Goal: Information Seeking & Learning: Check status

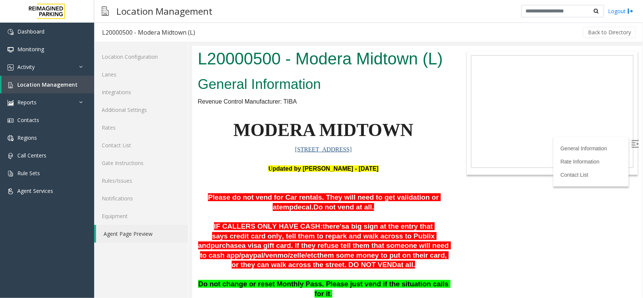
scroll to position [57, 0]
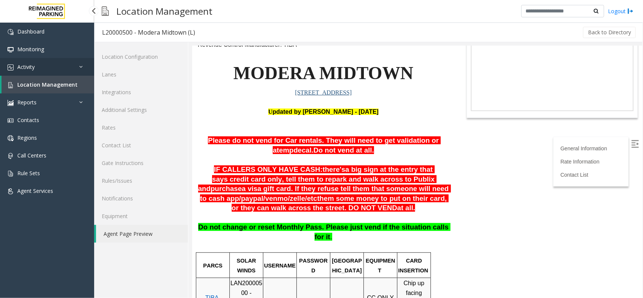
click at [60, 72] on link "Activity" at bounding box center [47, 67] width 94 height 18
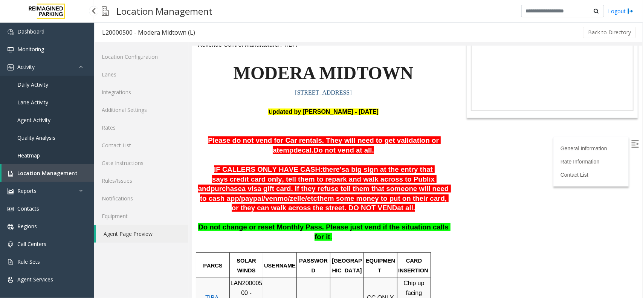
click at [61, 81] on link "Daily Activity" at bounding box center [47, 85] width 94 height 18
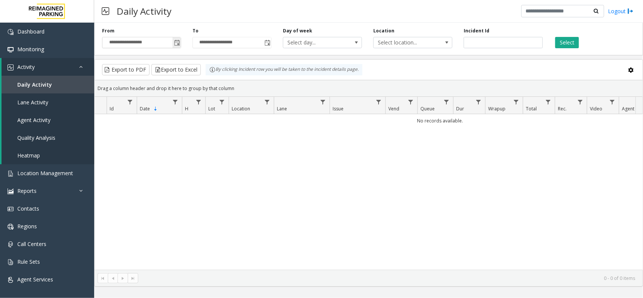
click at [176, 42] on span "Toggle popup" at bounding box center [177, 43] width 6 height 6
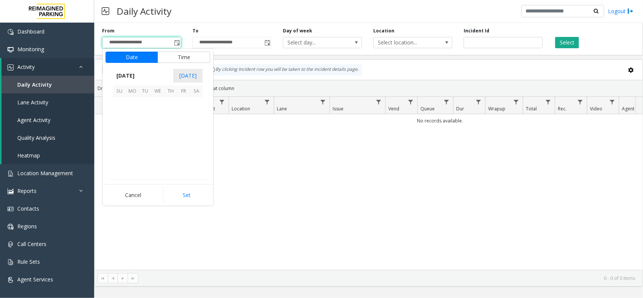
scroll to position [135068, 0]
click at [149, 131] on span "12" at bounding box center [145, 129] width 13 height 13
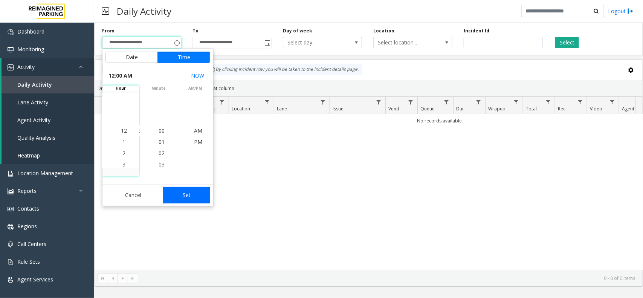
click at [204, 200] on button "Set" at bounding box center [186, 195] width 47 height 17
type input "**********"
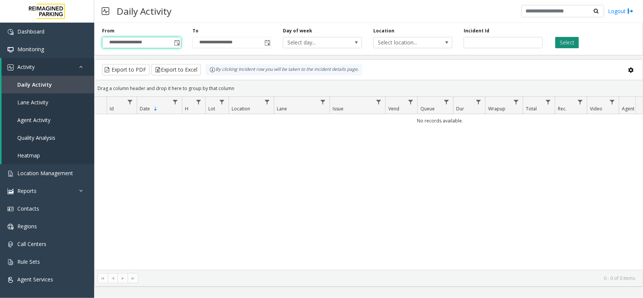
click at [571, 40] on button "Select" at bounding box center [567, 42] width 24 height 11
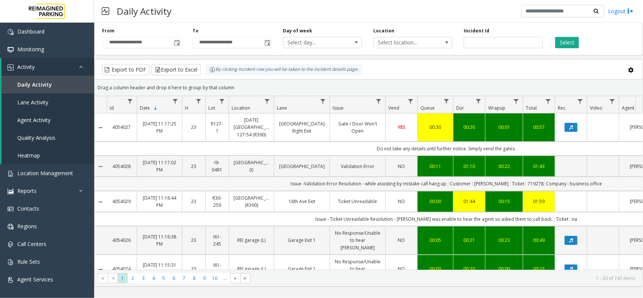
click at [442, 191] on td "Issue -Validation Error Resolution - while assisting by mistake call hang up ; …" at bounding box center [446, 184] width 679 height 14
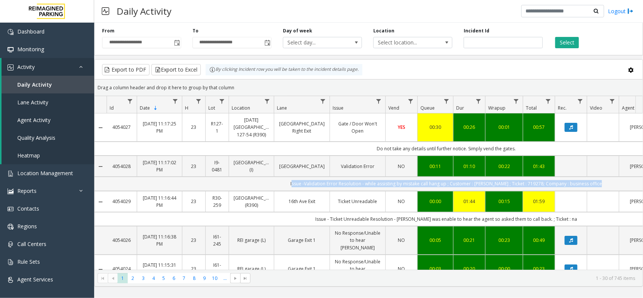
click at [442, 191] on td "Issue -Validation Error Resolution - while assisting by mistake call hang up ; …" at bounding box center [446, 184] width 679 height 14
copy td "Issue -Validation Error Resolution - while assisting by mistake call hang up ; …"
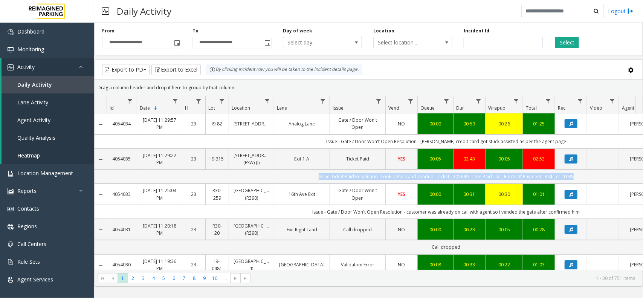
click at [505, 176] on td "Issue-Ticket Paid Resolution- Took details and vended ; Ticket : 205649; Time P…" at bounding box center [446, 177] width 679 height 14
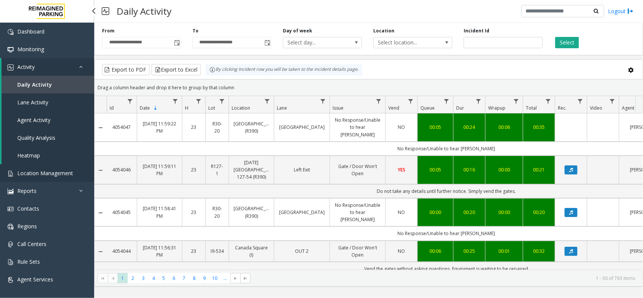
click at [71, 170] on span "Location Management" at bounding box center [45, 173] width 56 height 7
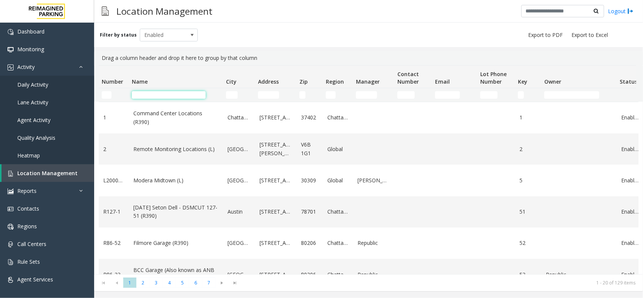
click at [149, 98] on input "Name Filter" at bounding box center [169, 95] width 74 height 8
